Goal: Information Seeking & Learning: Find contact information

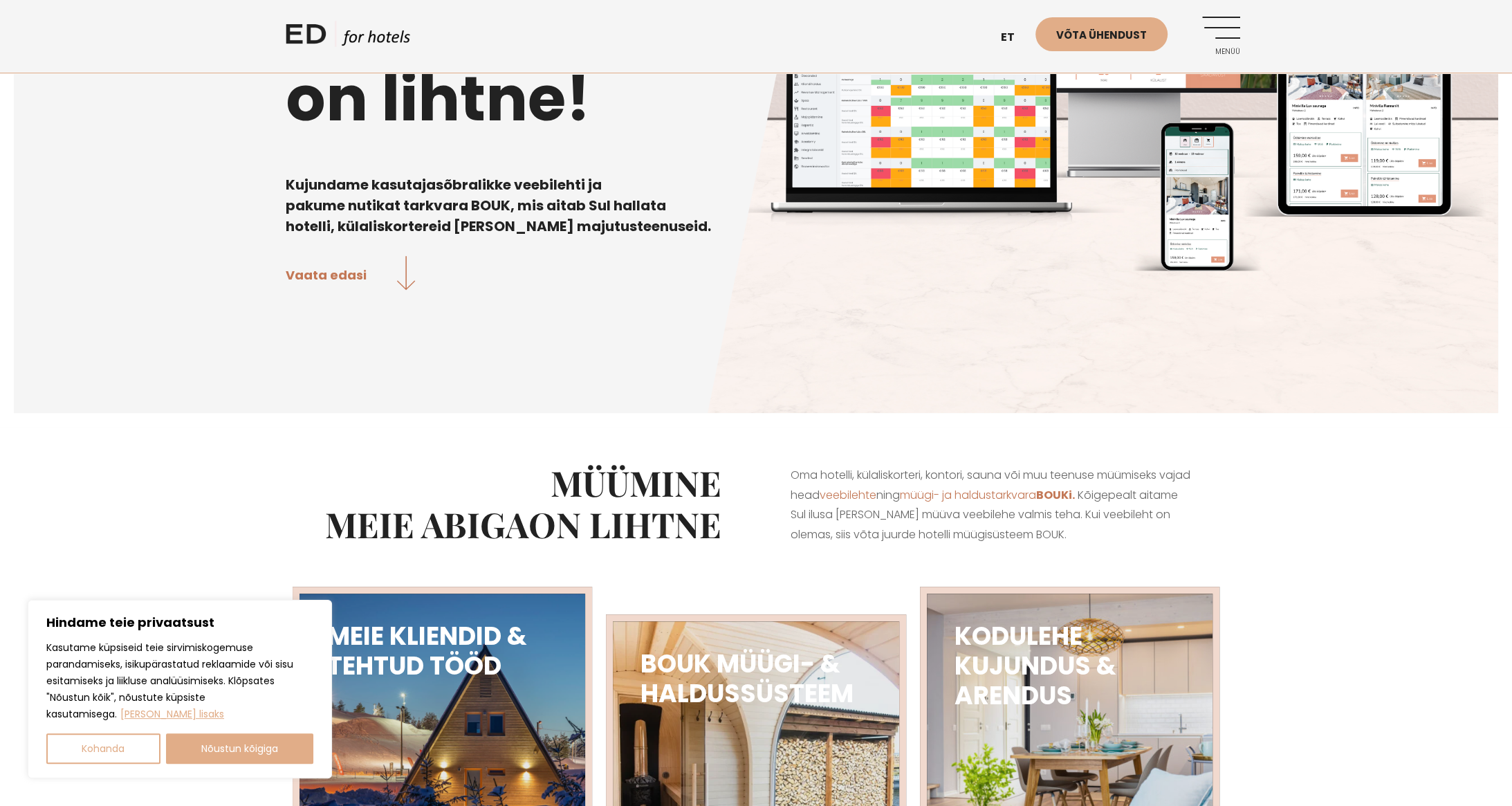
scroll to position [522, 0]
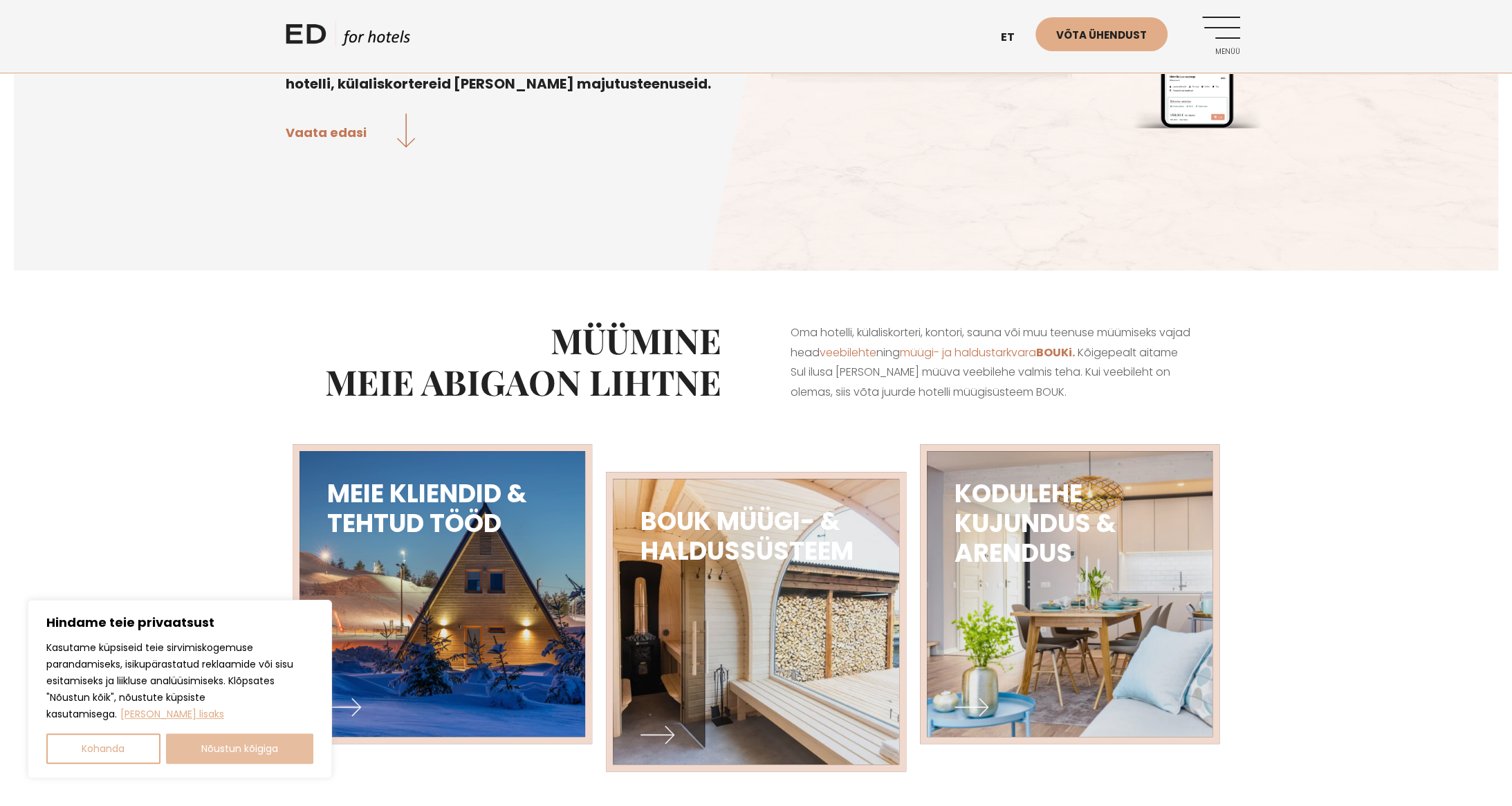
click at [215, 744] on button "Nõustun kõigiga" at bounding box center [240, 748] width 148 height 30
checkbox input "true"
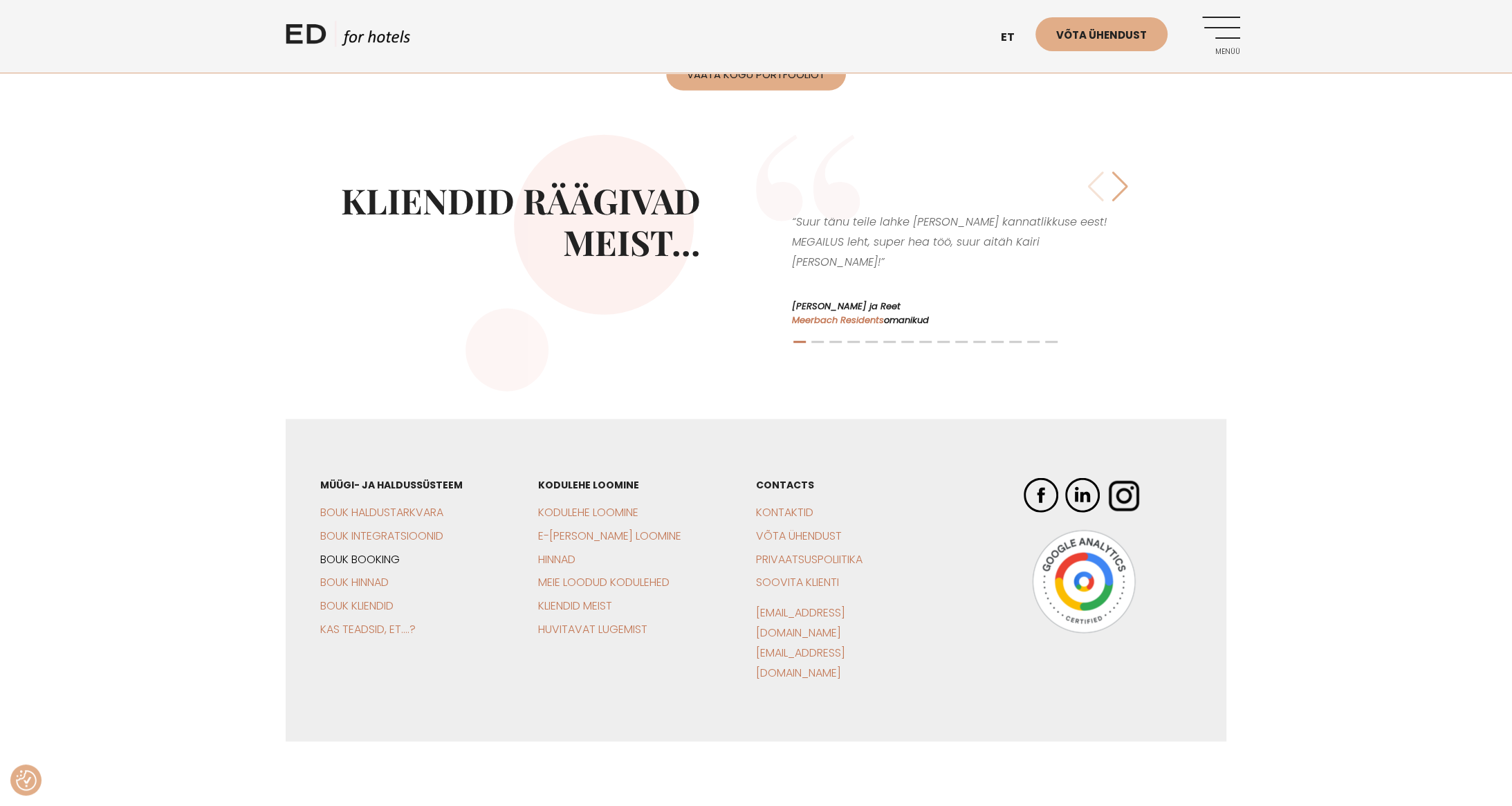
scroll to position [3266, 0]
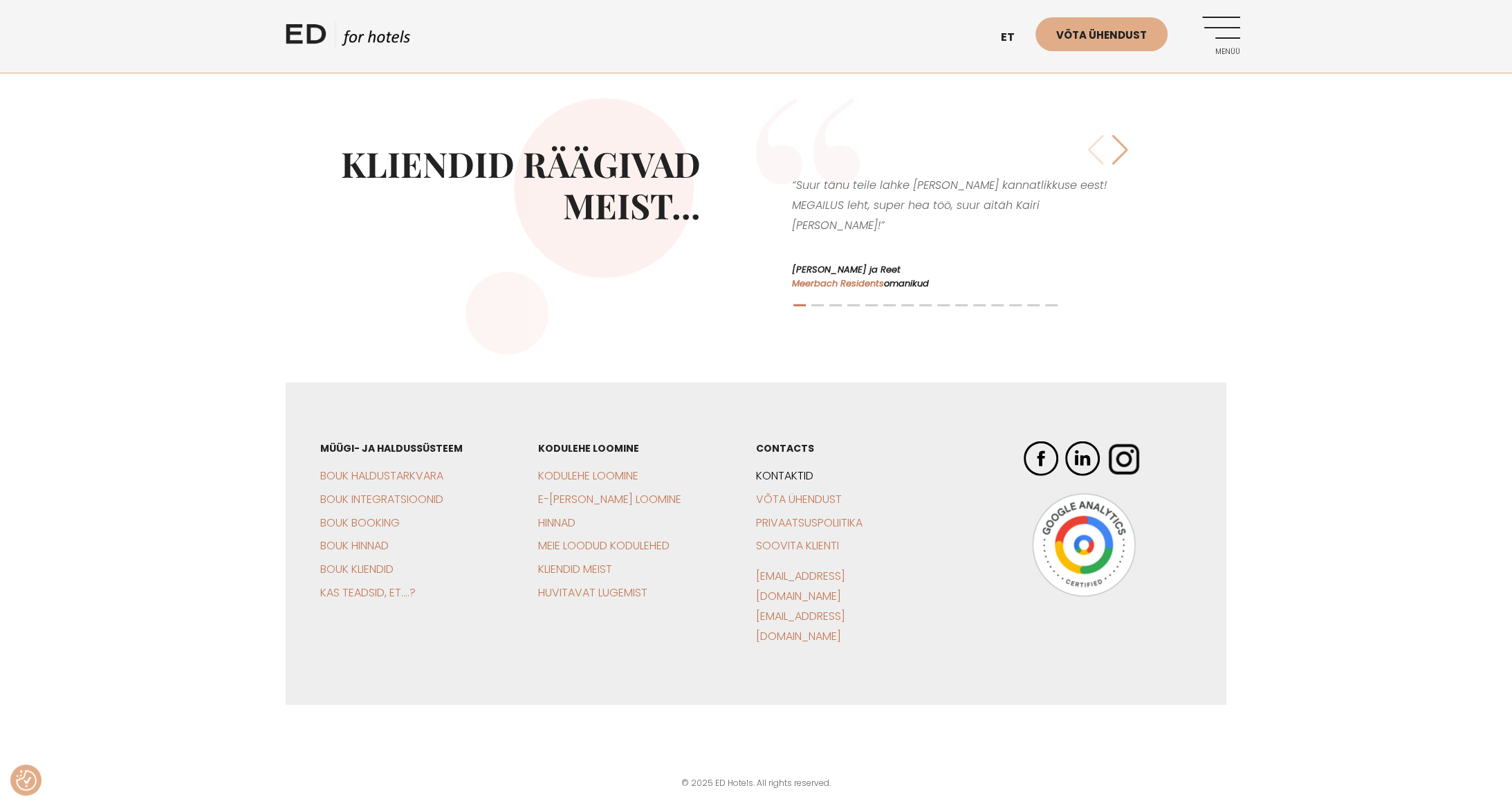
click at [775, 483] on link "Kontaktid" at bounding box center [785, 476] width 57 height 16
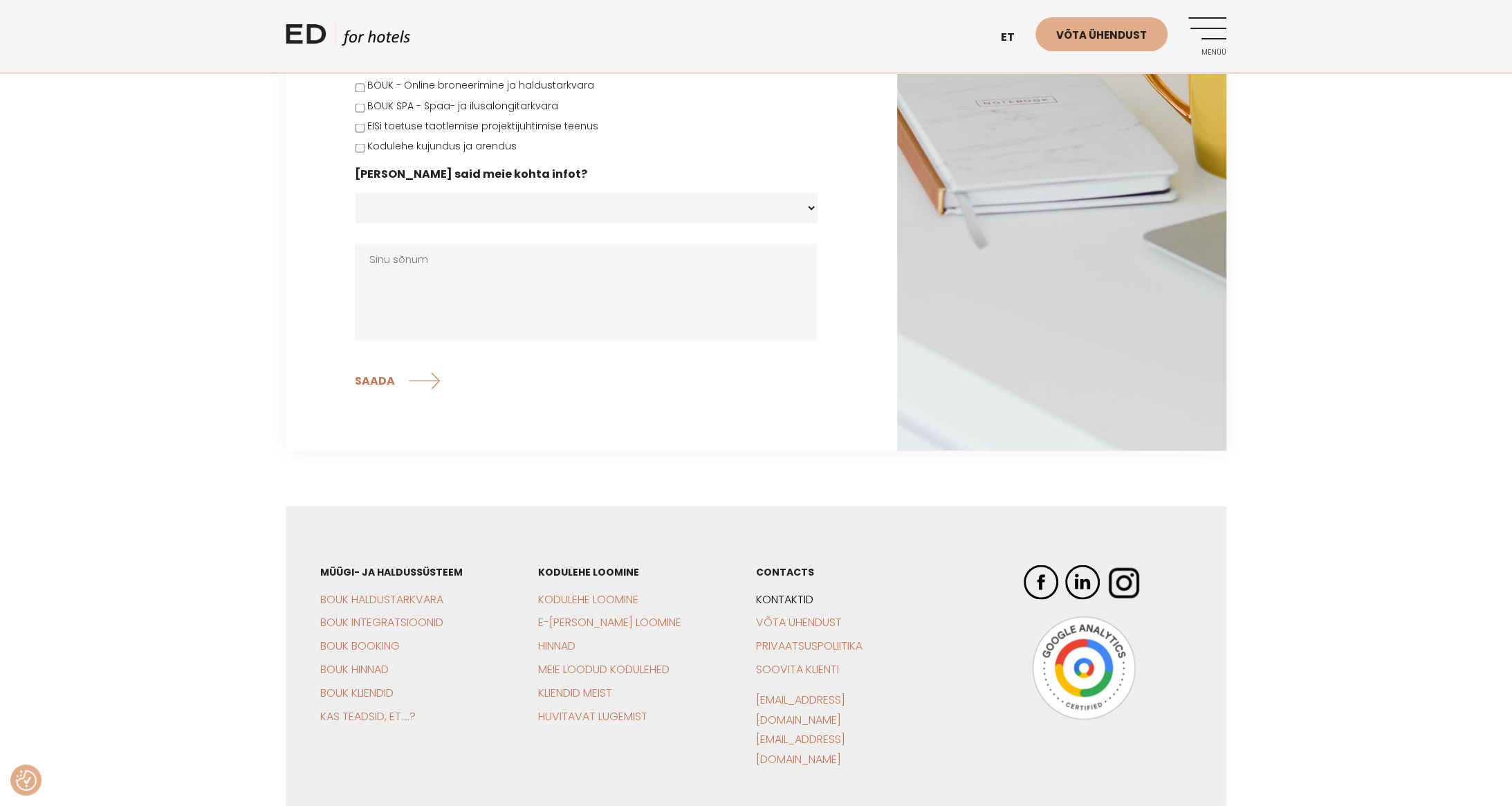
scroll to position [2600, 0]
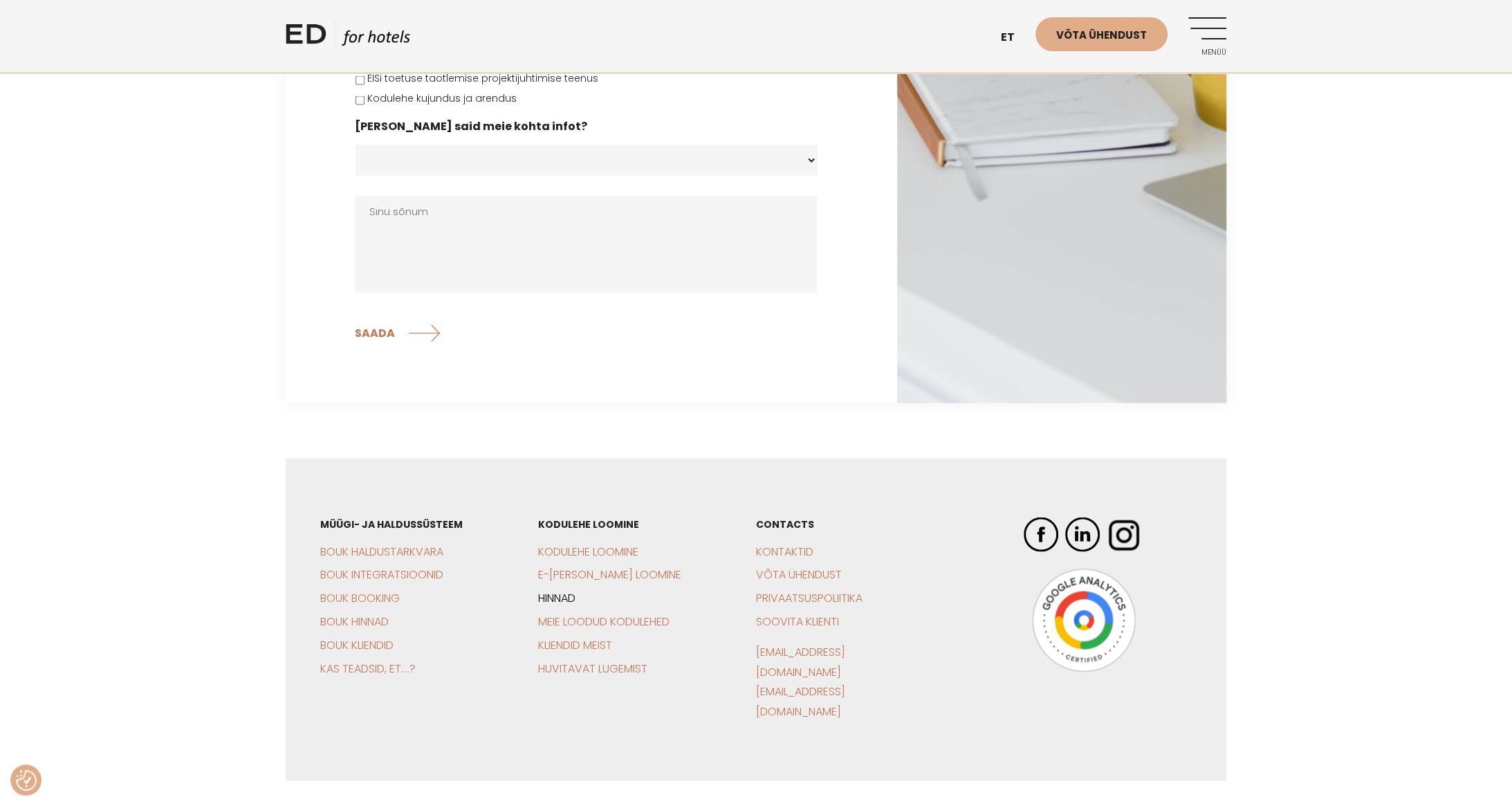
click at [562, 590] on link "Hinnad" at bounding box center [556, 598] width 38 height 16
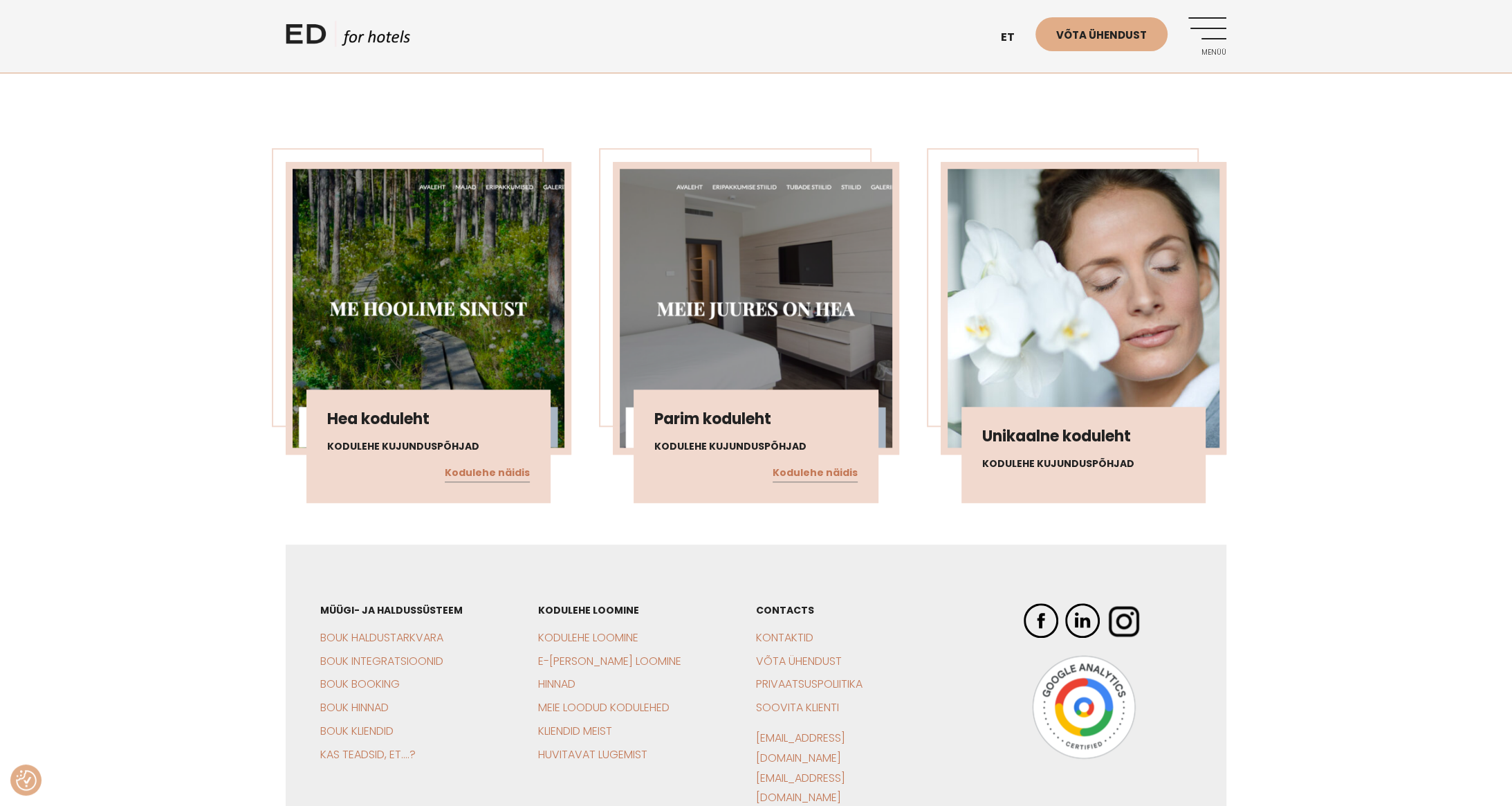
scroll to position [1337, 0]
